Goal: Navigation & Orientation: Find specific page/section

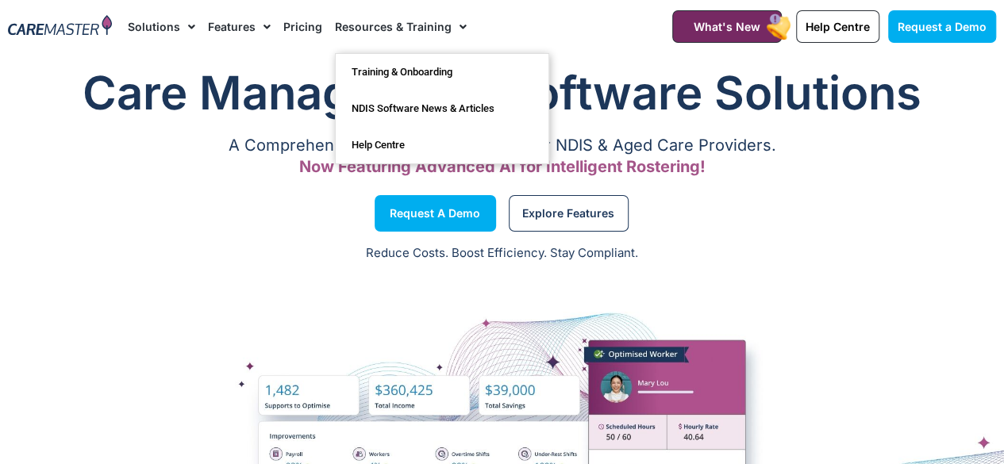
click at [440, 27] on link "Resources & Training" at bounding box center [401, 26] width 132 height 53
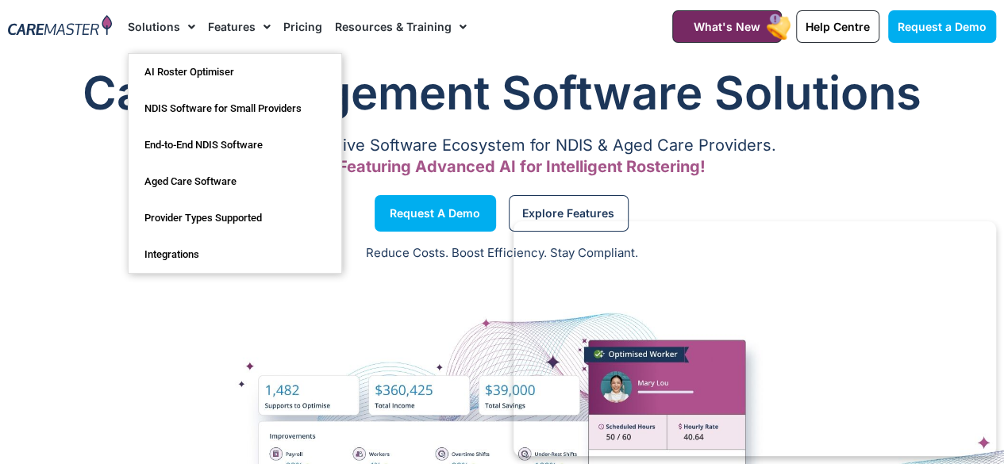
click at [185, 30] on span "Menu" at bounding box center [187, 26] width 15 height 27
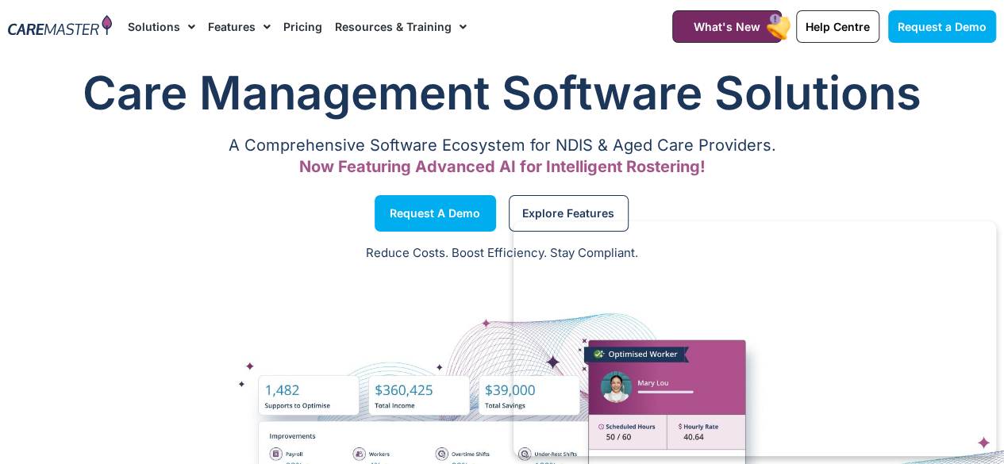
click at [188, 17] on span "Menu" at bounding box center [187, 26] width 15 height 27
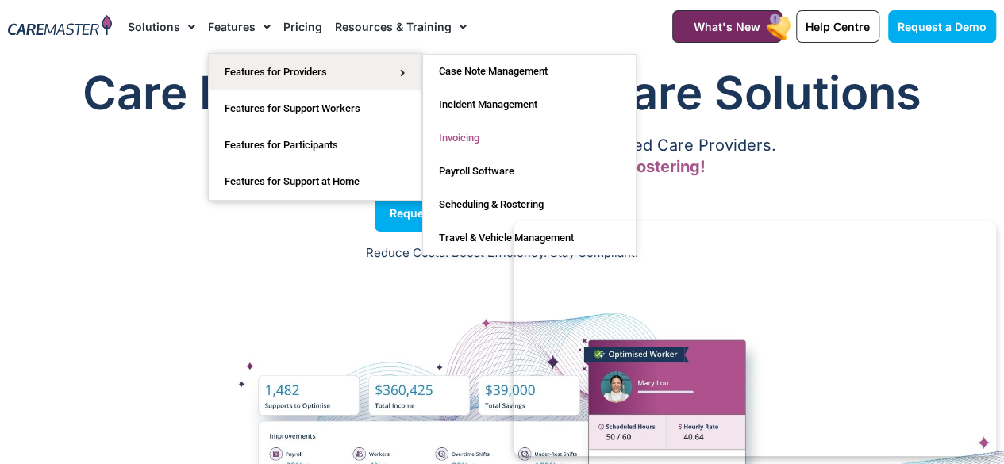
click at [450, 133] on link "Invoicing" at bounding box center [529, 137] width 213 height 33
